Goal: Find specific page/section: Find specific page/section

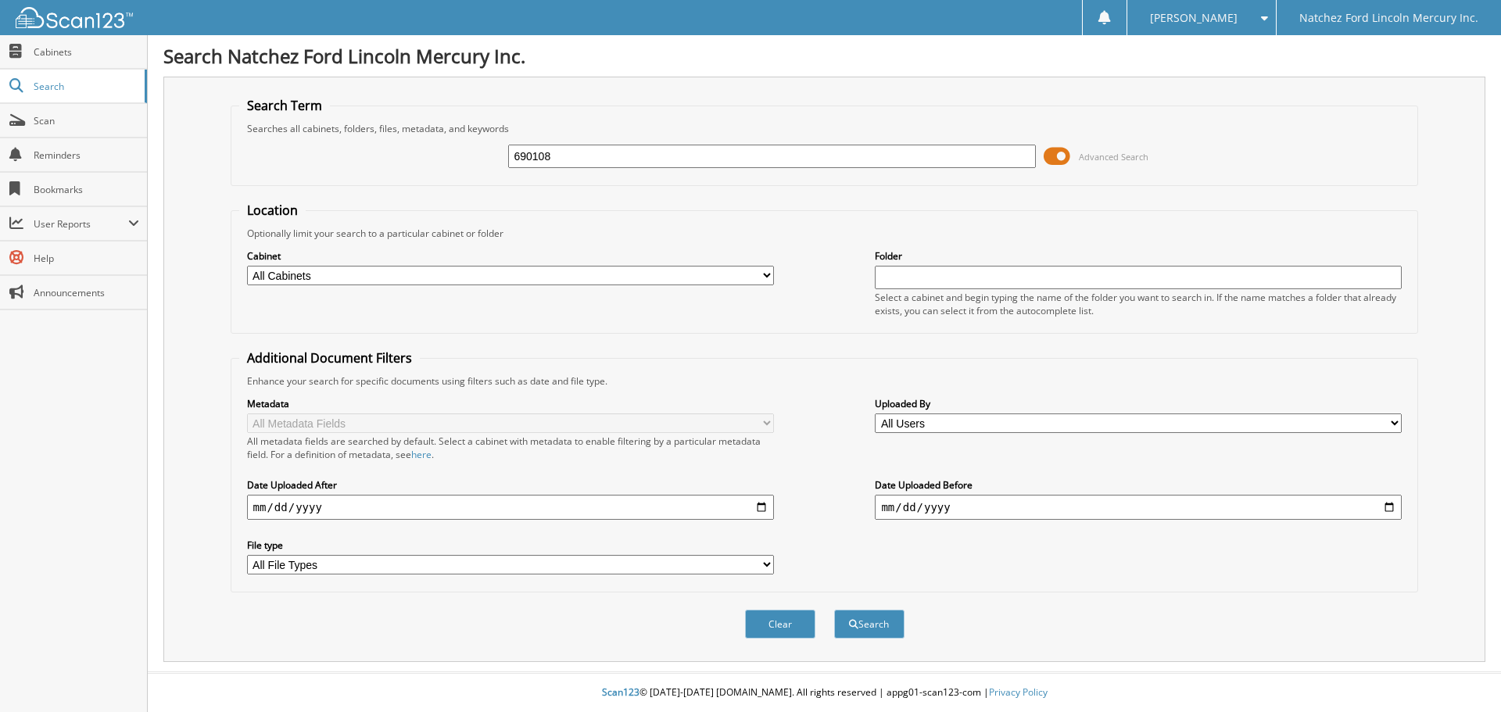
type input "690108"
click at [834, 610] on button "Search" at bounding box center [869, 624] width 70 height 29
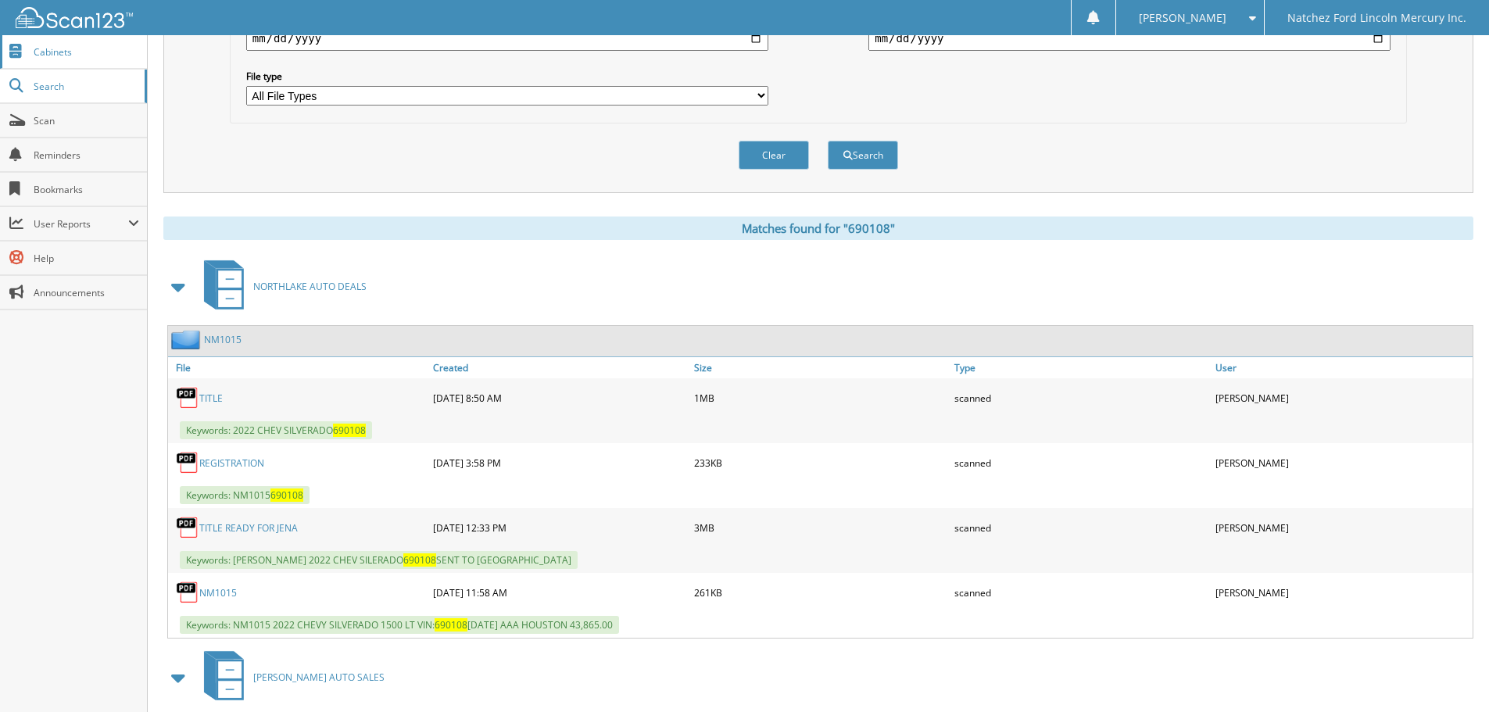
click at [49, 64] on link "Cabinets" at bounding box center [73, 52] width 147 height 34
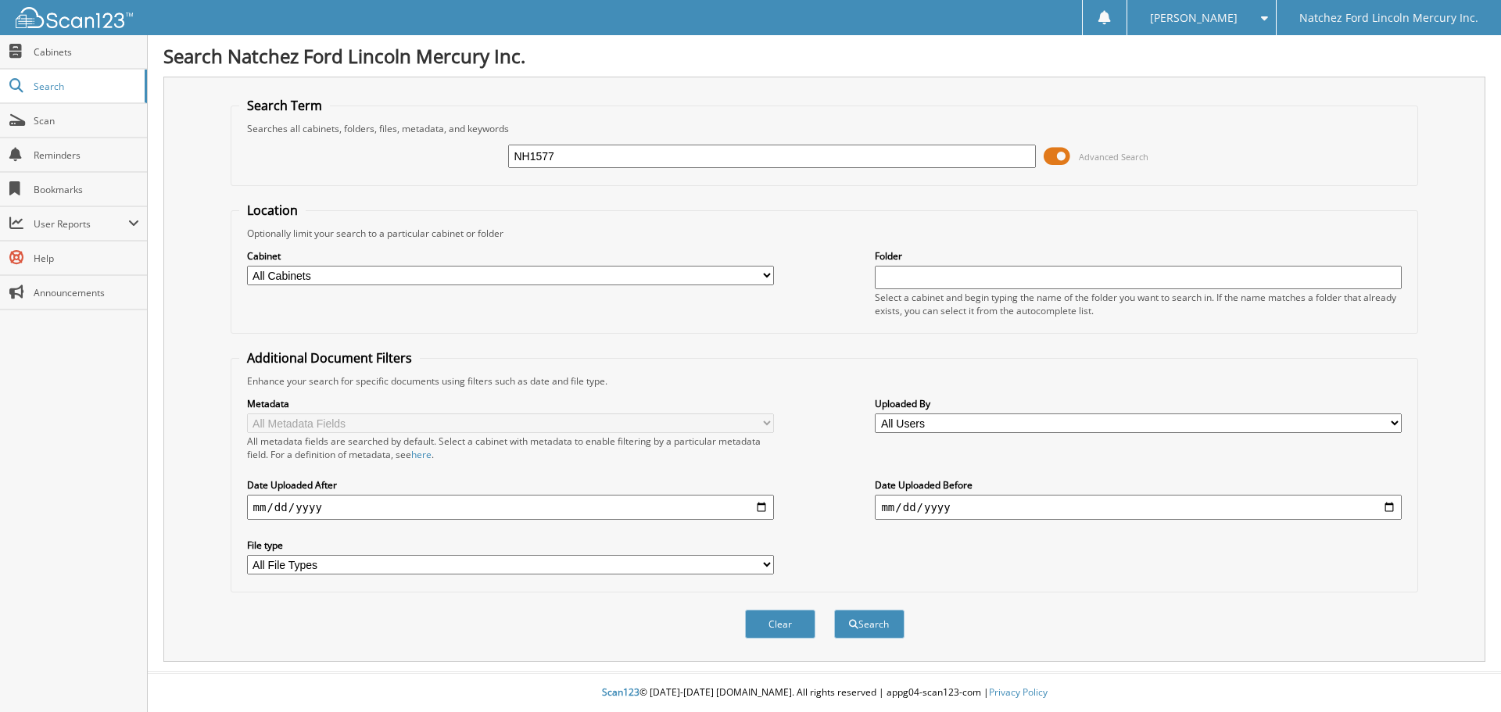
type input "NH1577"
click at [834, 610] on button "Search" at bounding box center [869, 624] width 70 height 29
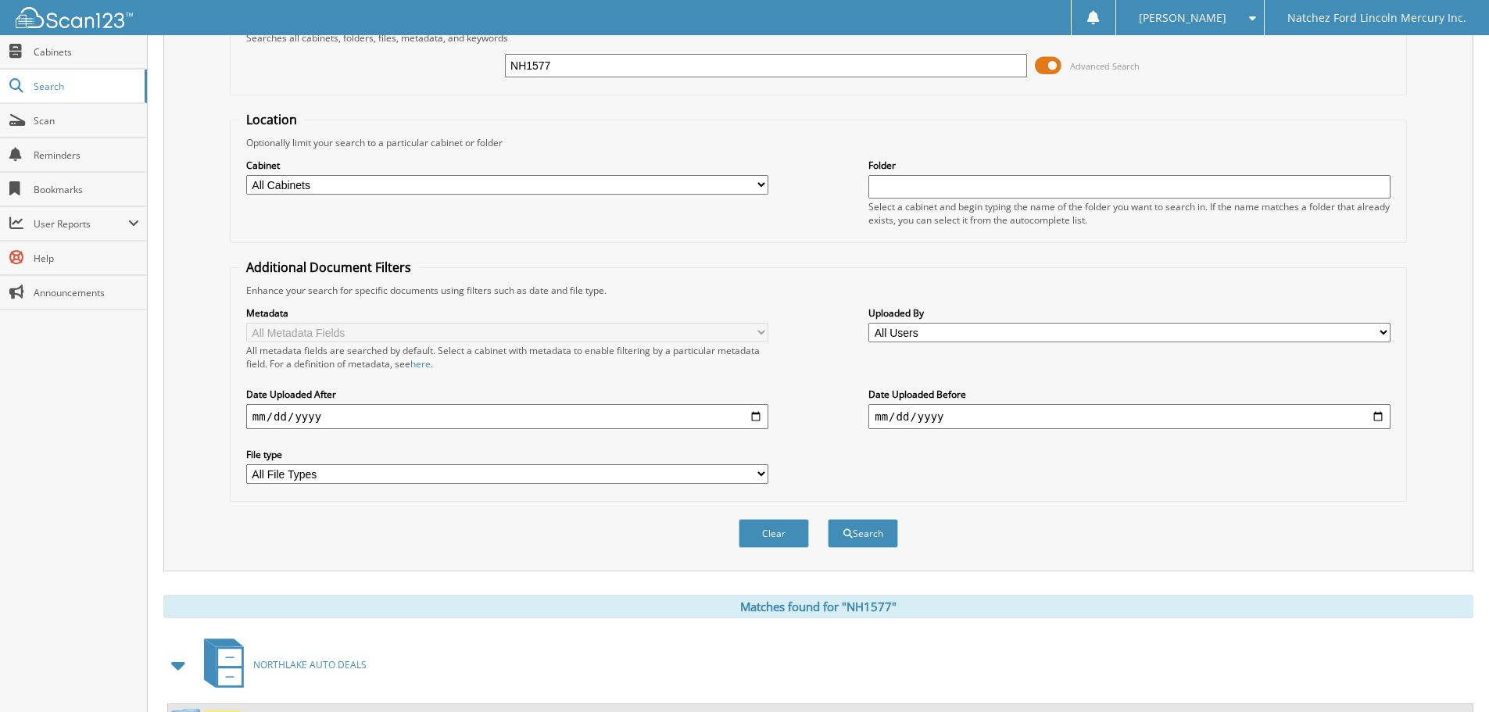
scroll to position [391, 0]
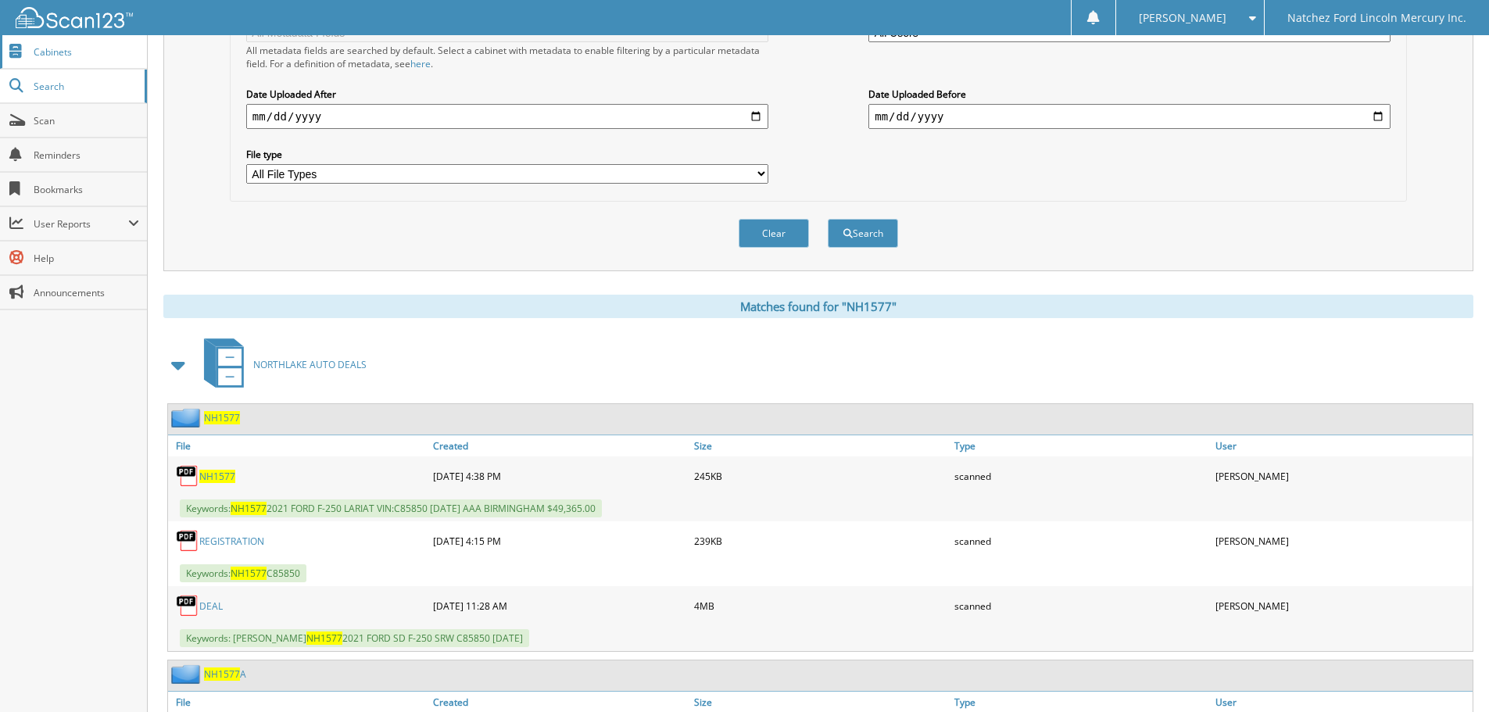
click at [66, 58] on span "Cabinets" at bounding box center [87, 51] width 106 height 13
